Goal: Transaction & Acquisition: Purchase product/service

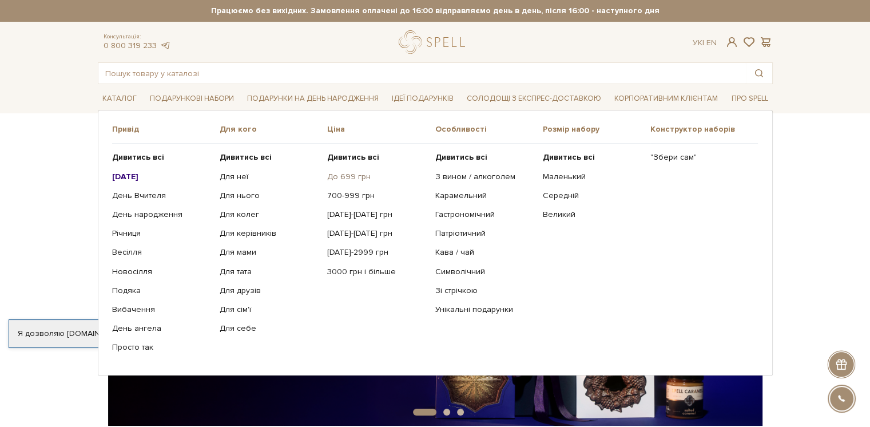
click at [352, 177] on link "До 699 грн" at bounding box center [376, 177] width 99 height 10
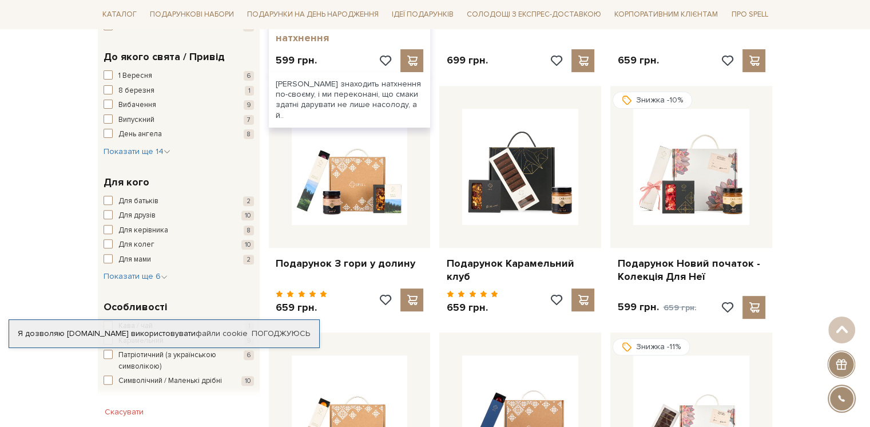
scroll to position [384, 0]
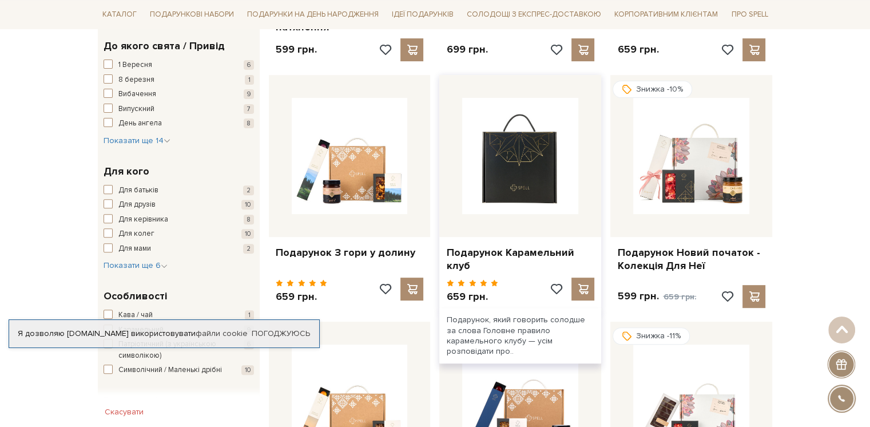
click at [510, 185] on img at bounding box center [520, 156] width 116 height 116
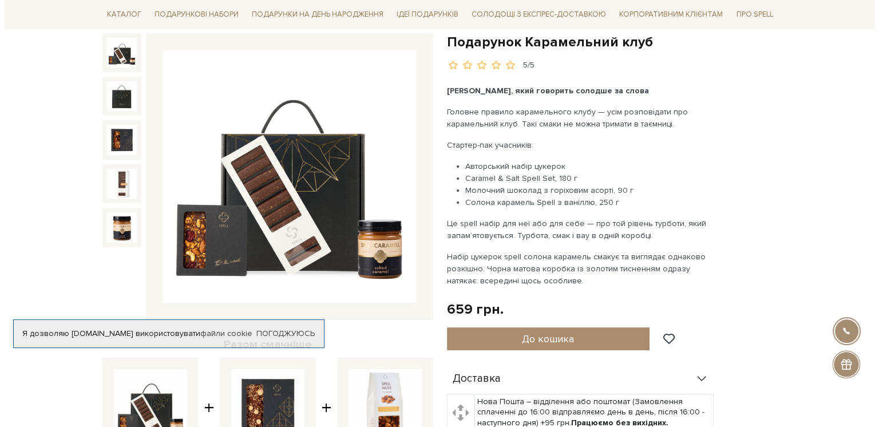
scroll to position [118, 0]
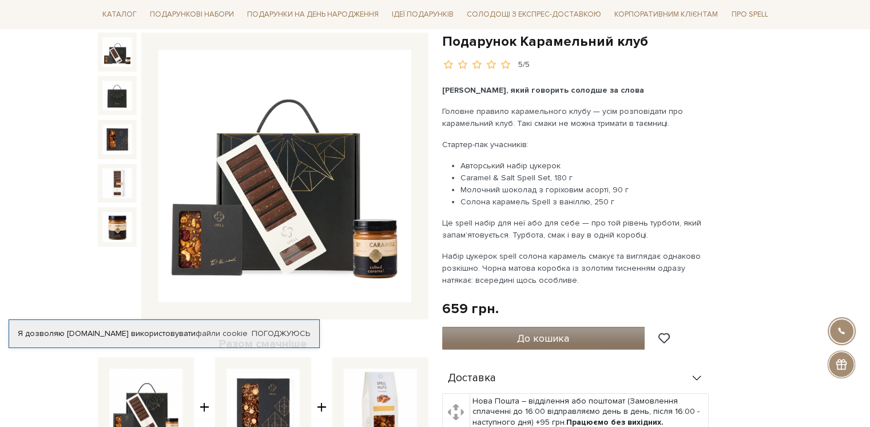
click at [572, 332] on button "До кошика" at bounding box center [543, 338] width 203 height 23
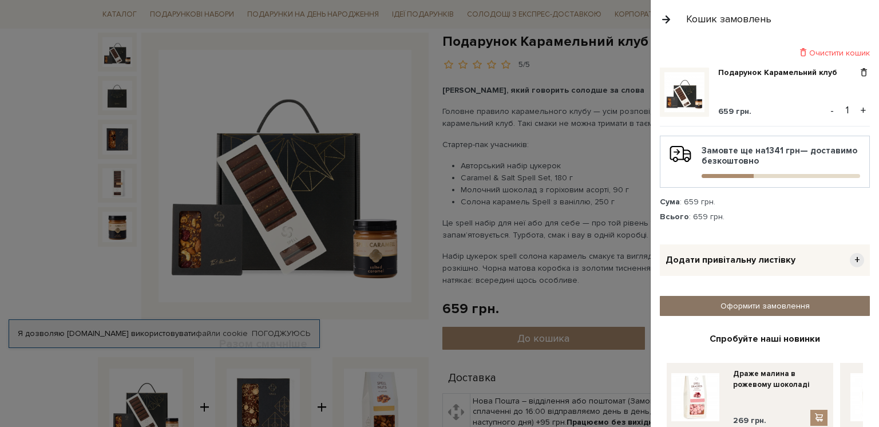
click at [739, 307] on link "Оформити замовлення" at bounding box center [765, 306] width 210 height 20
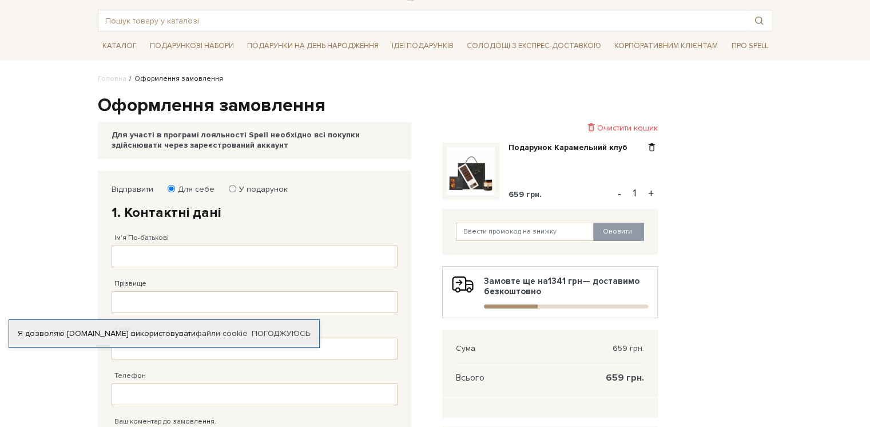
scroll to position [55, 0]
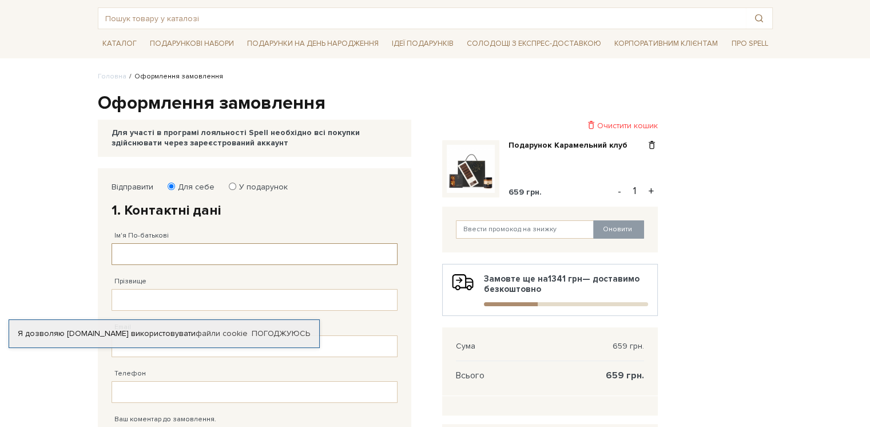
click at [213, 252] on input "Ім'я По-батькові" at bounding box center [255, 254] width 286 height 22
click at [232, 178] on div "Відправити Для себе У подарунок 1. Контактні дані Ім'я По-батькові Заповніть по…" at bounding box center [255, 353] width 298 height 355
click at [236, 186] on label "У подарунок" at bounding box center [260, 187] width 56 height 10
click at [236, 186] on input "У подарунок" at bounding box center [232, 186] width 7 height 7
radio input "true"
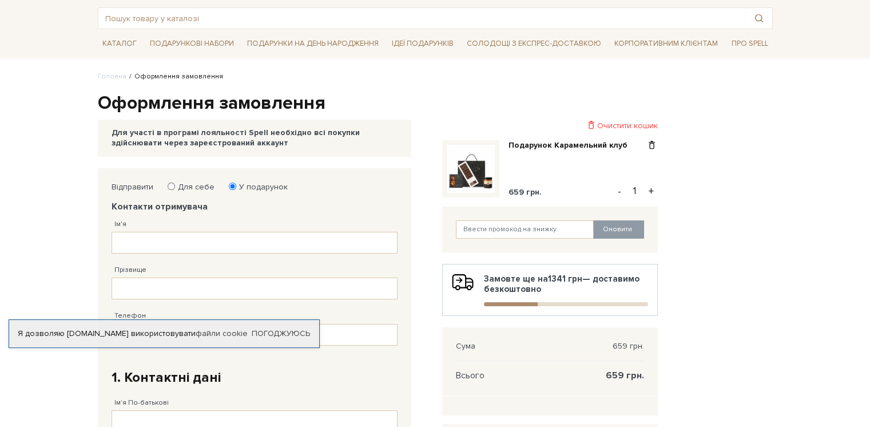
click at [185, 187] on label "Для себе" at bounding box center [192, 187] width 44 height 10
click at [175, 187] on input "Для себе" at bounding box center [171, 186] width 7 height 7
radio input "true"
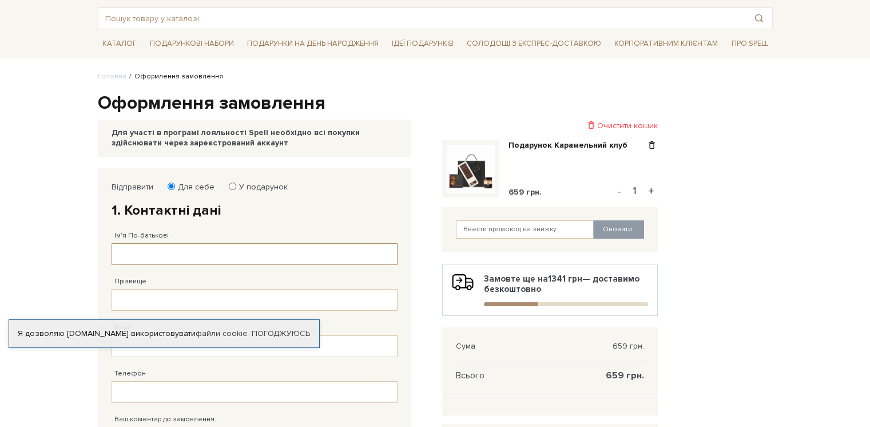
click at [149, 245] on input "Ім'я По-батькові" at bounding box center [255, 254] width 286 height 22
click at [160, 250] on input "[PERSON_NAME]" at bounding box center [255, 254] width 286 height 22
type input "[PERSON_NAME]"
click at [175, 304] on input "Прізвище" at bounding box center [255, 300] width 286 height 22
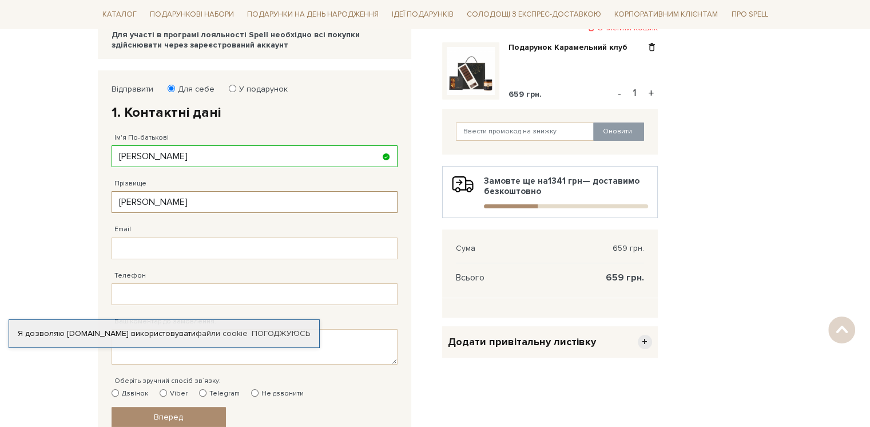
scroll to position [162, 0]
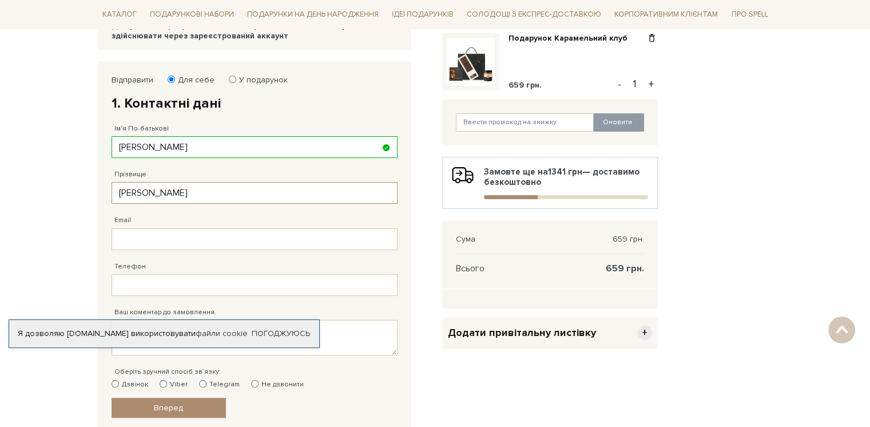
type input "[PERSON_NAME]"
click at [146, 236] on input "Email" at bounding box center [255, 239] width 286 height 22
type input "[EMAIL_ADDRESS][DOMAIN_NAME]"
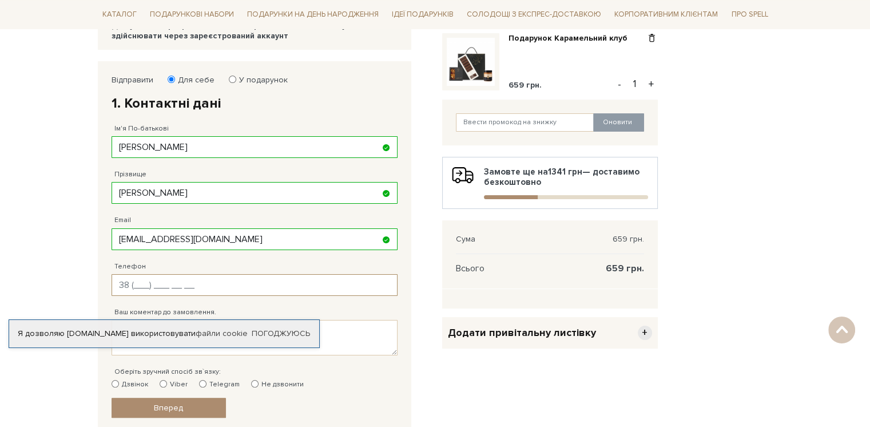
click at [158, 281] on input "Телефон" at bounding box center [255, 285] width 286 height 22
type input "[PHONE_NUMBER]"
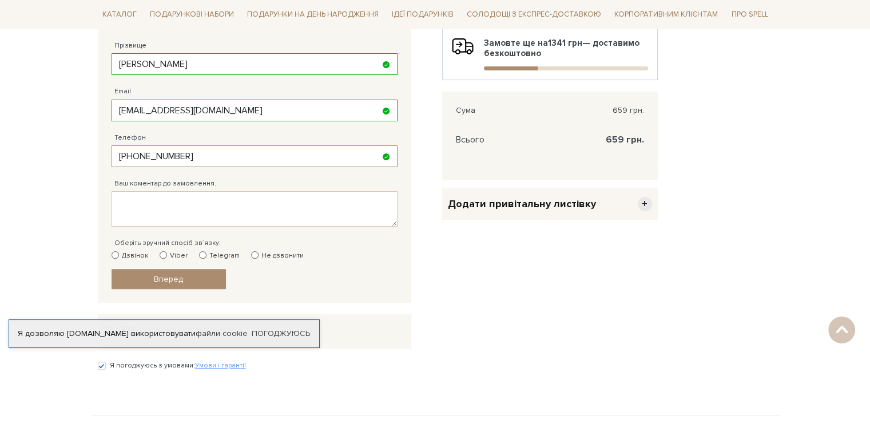
scroll to position [295, 0]
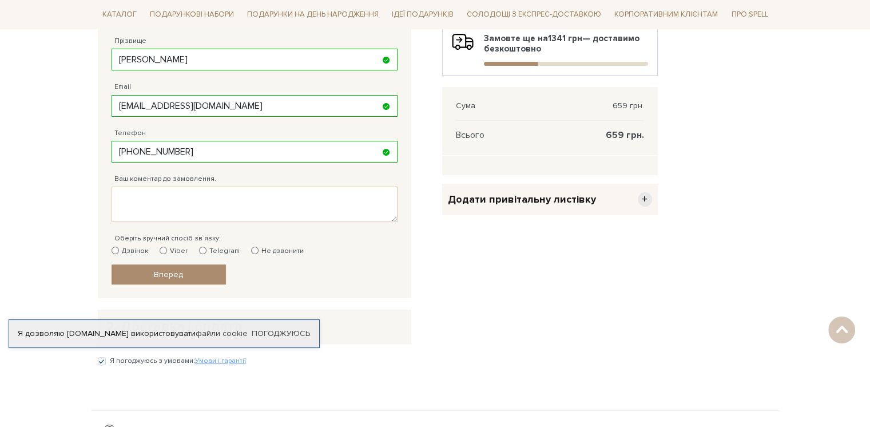
click at [263, 248] on label "Не дзвонити" at bounding box center [277, 251] width 53 height 10
click at [259, 248] on input "Не дзвонити" at bounding box center [254, 250] width 7 height 7
radio input "true"
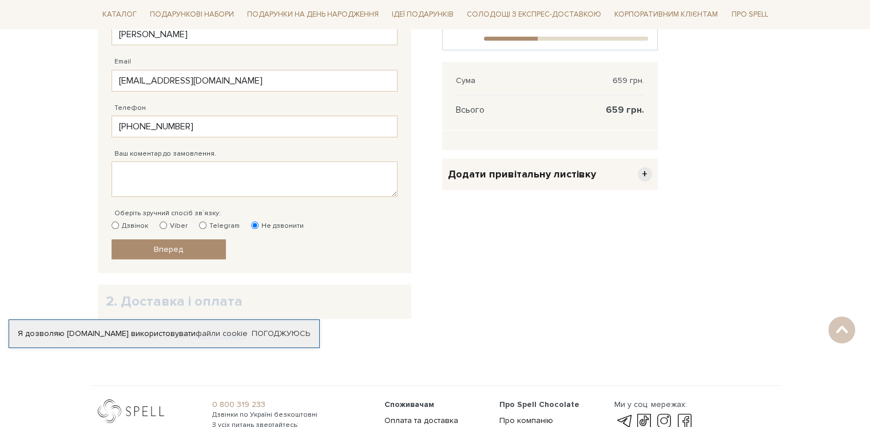
scroll to position [323, 0]
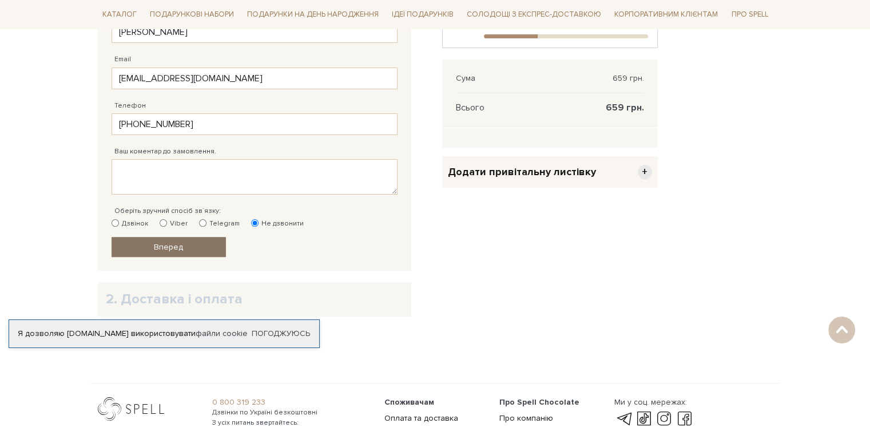
click at [181, 247] on span "Вперед" at bounding box center [168, 247] width 29 height 10
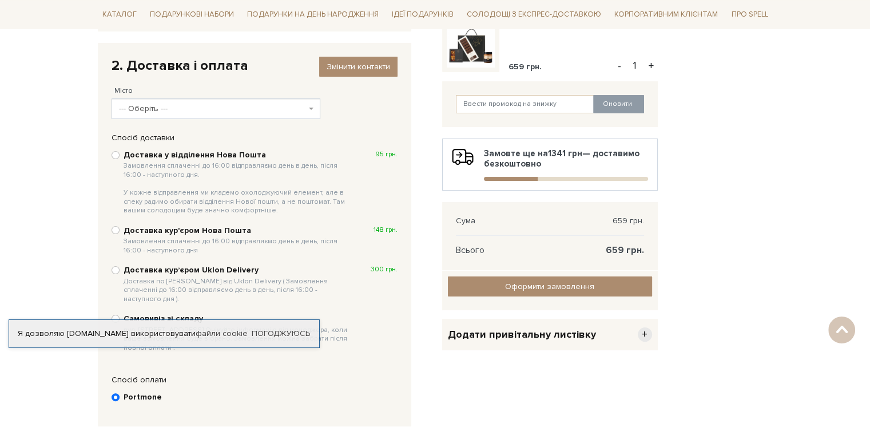
scroll to position [179, 0]
